Goal: Ask a question: Seek information or help from site administrators or community

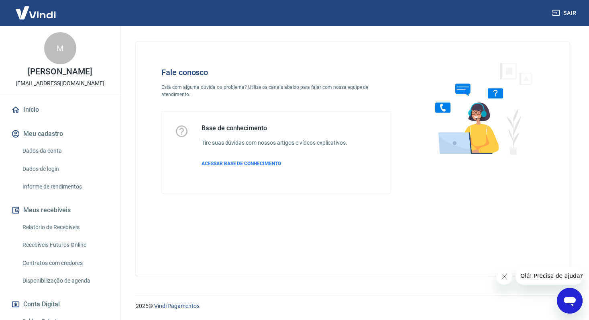
click at [571, 304] on icon "Open messaging window" at bounding box center [570, 300] width 14 height 14
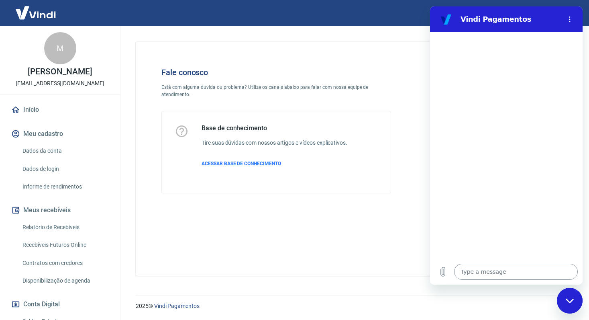
click at [494, 274] on textarea at bounding box center [516, 271] width 124 height 16
type textarea "c"
type textarea "x"
type textarea "co"
type textarea "x"
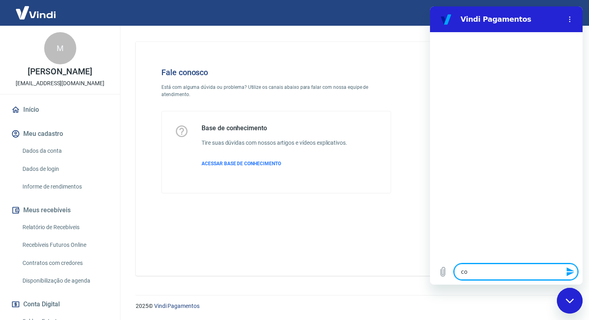
type textarea "com"
type textarea "x"
type textarea "como"
type textarea "x"
type textarea "como"
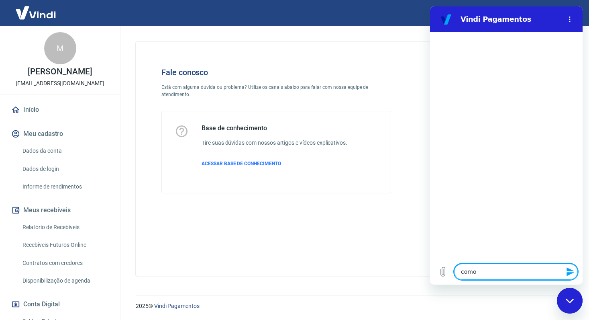
type textarea "x"
type textarea "como d"
type textarea "x"
type textarea "como de"
type textarea "x"
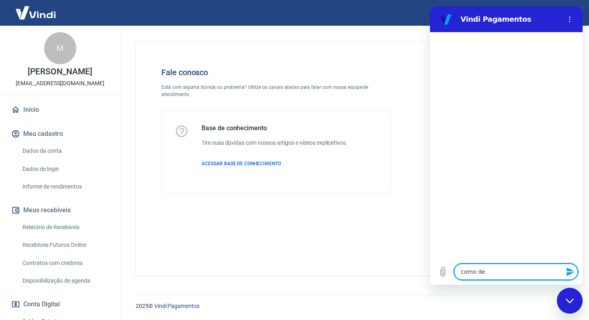
type textarea "como dev"
type textarea "x"
type textarea "como devo"
type textarea "x"
type textarea "como devol"
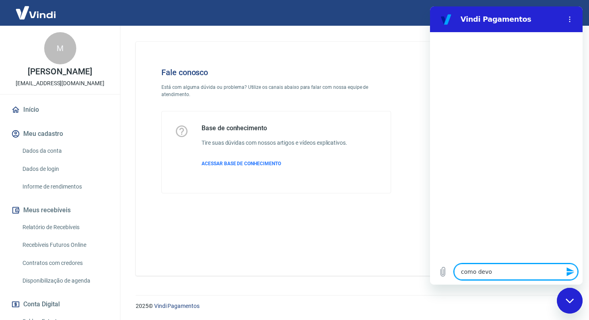
type textarea "x"
type textarea "como devolv"
type textarea "x"
type textarea "como devolve"
type textarea "x"
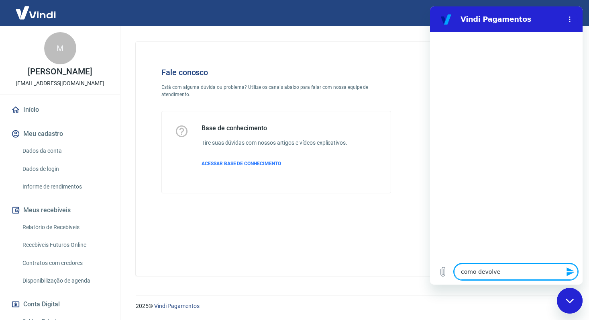
type textarea "como devolver"
type textarea "x"
type textarea "como devolver"
type textarea "x"
type textarea "como devolver o"
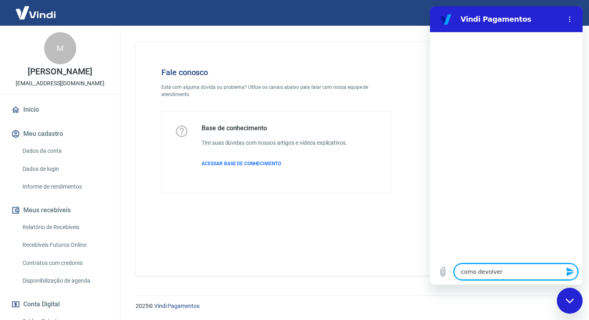
type textarea "x"
type textarea "como devolver o"
type textarea "x"
type textarea "como devolver o v"
type textarea "x"
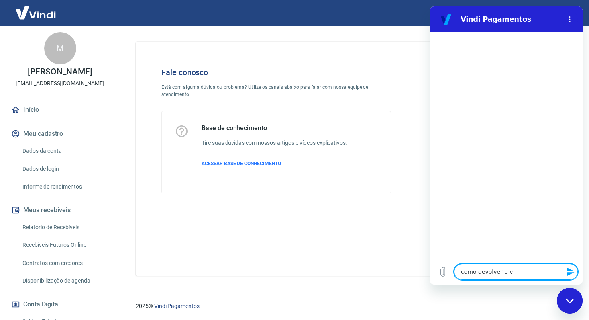
type textarea "como devolver o va"
type textarea "x"
type textarea "como devolver o val"
type textarea "x"
type textarea "como devolver o valo"
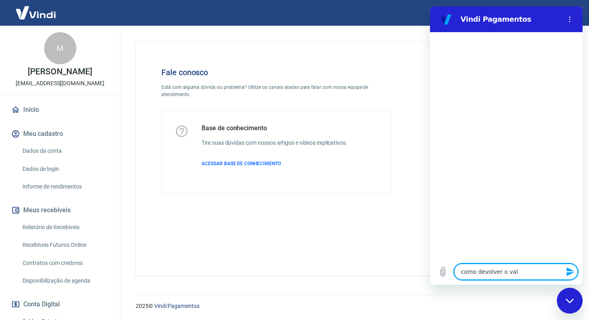
type textarea "x"
type textarea "como devolver o valor"
type textarea "x"
type textarea "como devolver o valor"
type textarea "x"
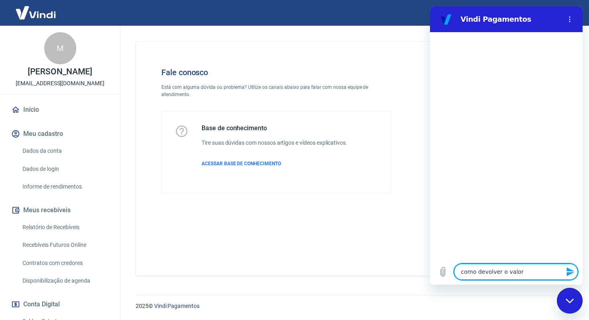
type textarea "como devolver o valor d"
type textarea "x"
type textarea "como devolver o valor de"
type textarea "x"
type textarea "como devolver o valor de"
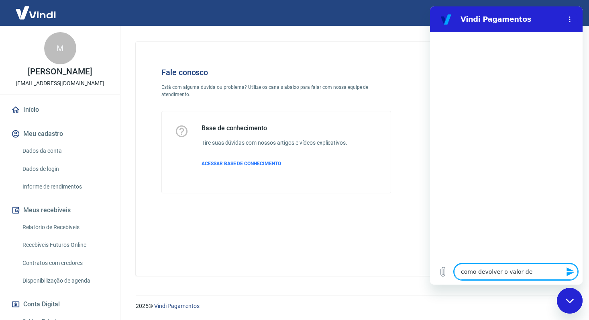
type textarea "x"
type textarea "como devolver o valor de u"
type textarea "x"
type textarea "como devolver o valor de um"
type textarea "x"
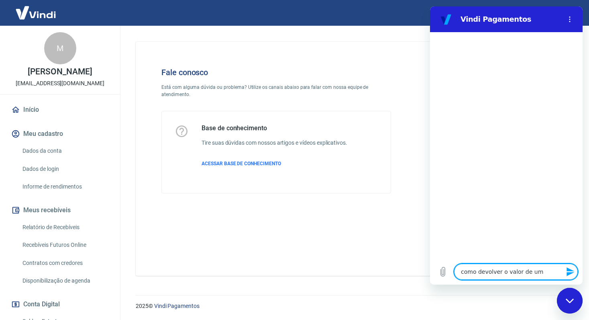
type textarea "como devolver o valor de um"
type textarea "x"
type textarea "como devolver o valor de um i"
type textarea "x"
type textarea "como devolver o valor de um it"
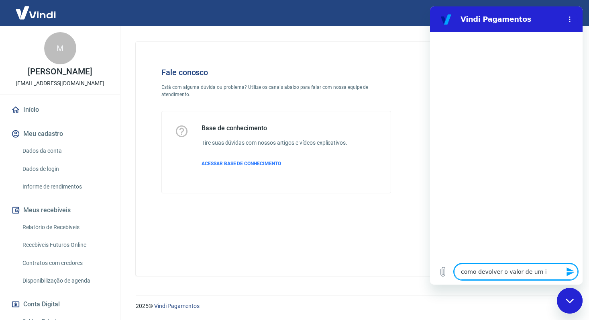
type textarea "x"
type textarea "como devolver o valor de um ite"
type textarea "x"
type textarea "como devolver o valor de um item"
type textarea "x"
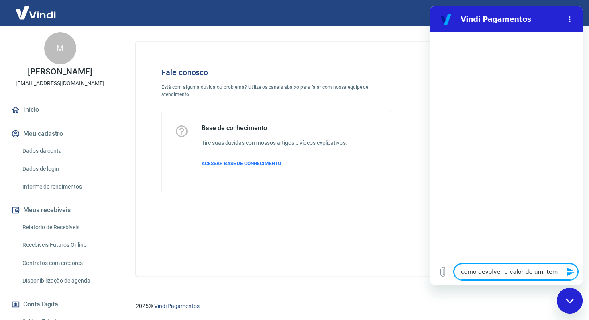
type textarea "como devolver o valor de um item"
type textarea "x"
type textarea "como devolver o valor de um item c"
type textarea "x"
type textarea "como devolver o valor de um item ca"
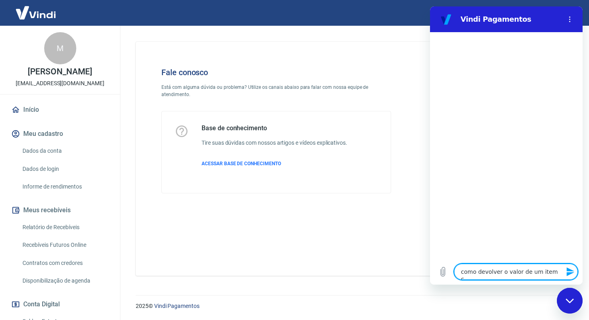
type textarea "x"
type textarea "como devolver o valor de um item can"
type textarea "x"
type textarea "como devolver o valor de um item canc"
type textarea "x"
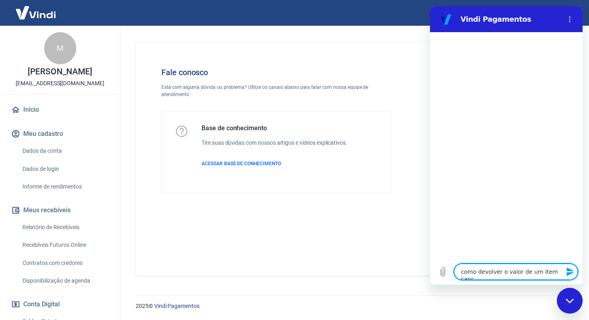
type textarea "como devolver o valor de um item cance"
type textarea "x"
type textarea "como devolver o valor de um item cancel"
type textarea "x"
type textarea "como devolver o valor de um item cancela"
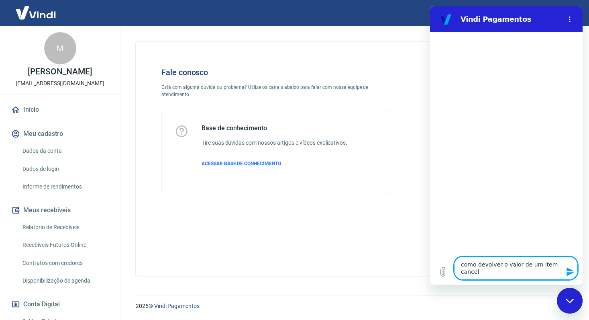
type textarea "x"
type textarea "como devolver o valor de um item cancelad"
type textarea "x"
type textarea "como devolver o valor de um item cancelado"
type textarea "x"
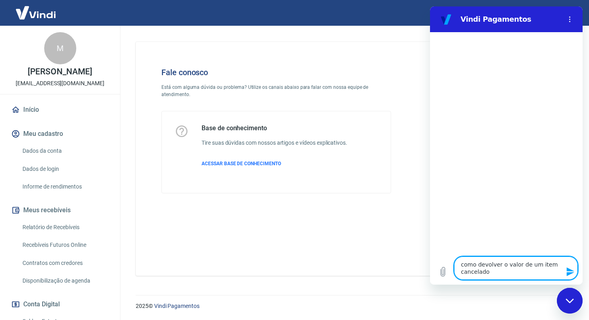
type textarea "como devolver o valor de um item cancelado"
type textarea "x"
type textarea "como devolver o valor de um item cancelado ?"
type textarea "x"
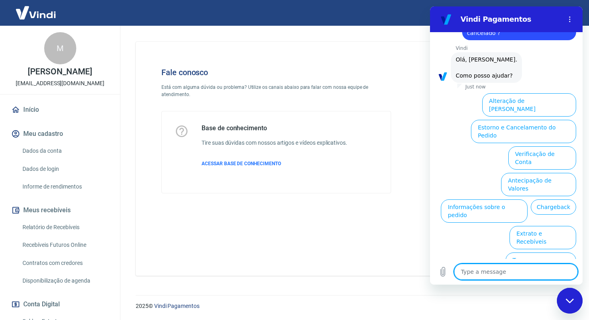
scroll to position [30, 0]
click at [501, 120] on button "Estorno e Cancelamento do Pedido" at bounding box center [523, 131] width 105 height 23
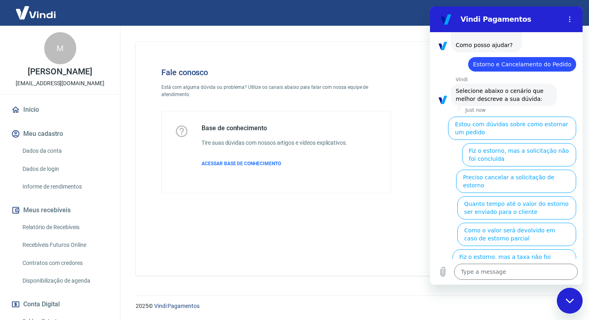
scroll to position [61, 0]
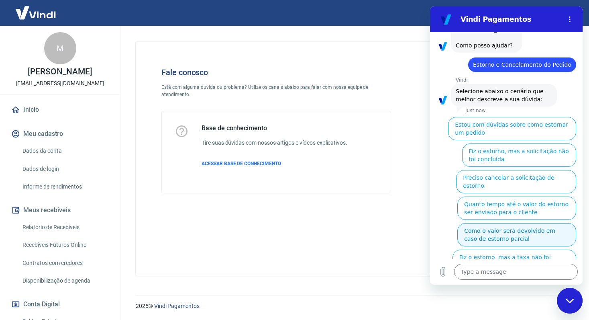
click at [492, 225] on button "Como o valor será devolvido em caso de estorno parcial" at bounding box center [516, 234] width 119 height 23
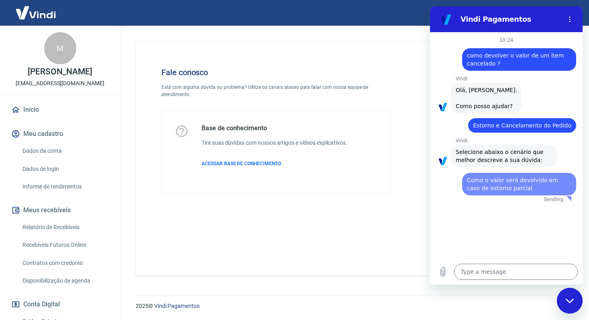
scroll to position [0, 0]
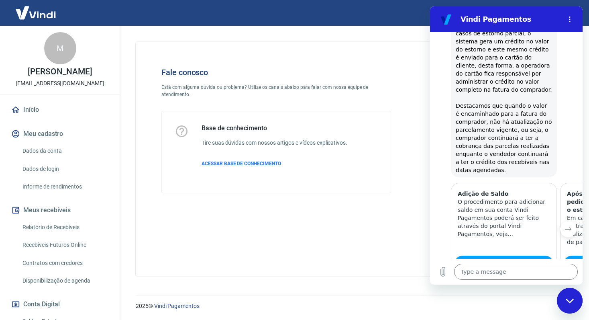
type textarea "x"
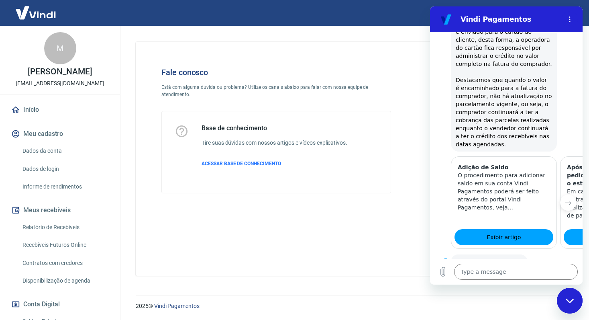
scroll to position [0, 0]
click at [133, 91] on div "Fale conosco Está com alguma dúvida ou problema? Utilize os canais abaixo para …" at bounding box center [352, 155] width 453 height 259
click at [44, 15] on img at bounding box center [36, 12] width 52 height 25
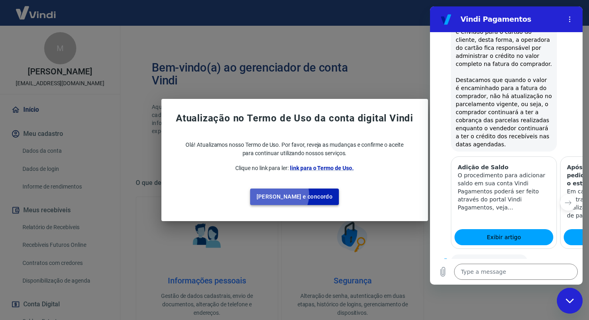
click at [296, 194] on button "[PERSON_NAME] e concordo" at bounding box center [294, 196] width 89 height 16
